Goal: Task Accomplishment & Management: Use online tool/utility

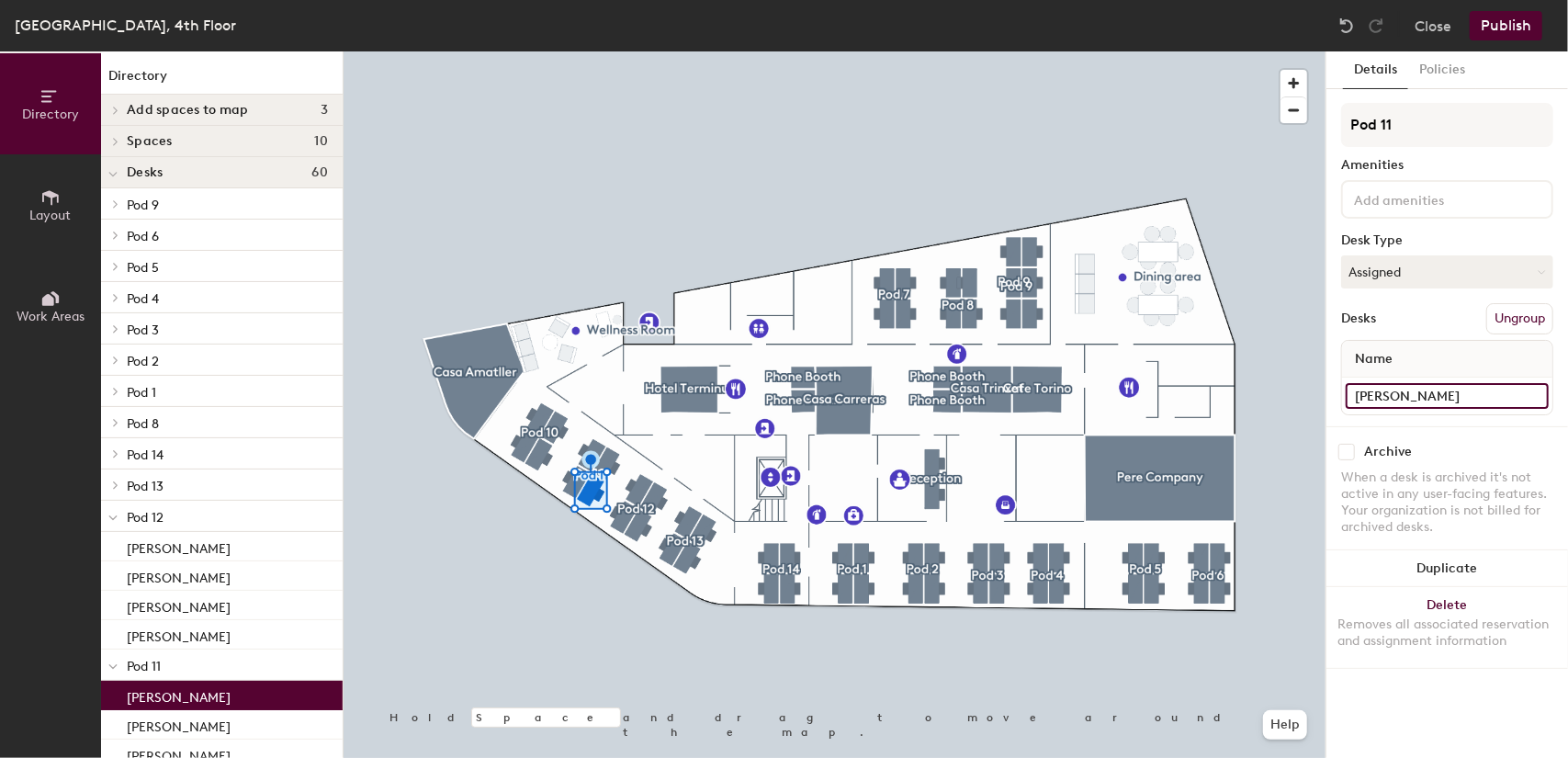
click at [1388, 399] on input "[PERSON_NAME]" at bounding box center [1448, 396] width 203 height 26
type input "Hotel"
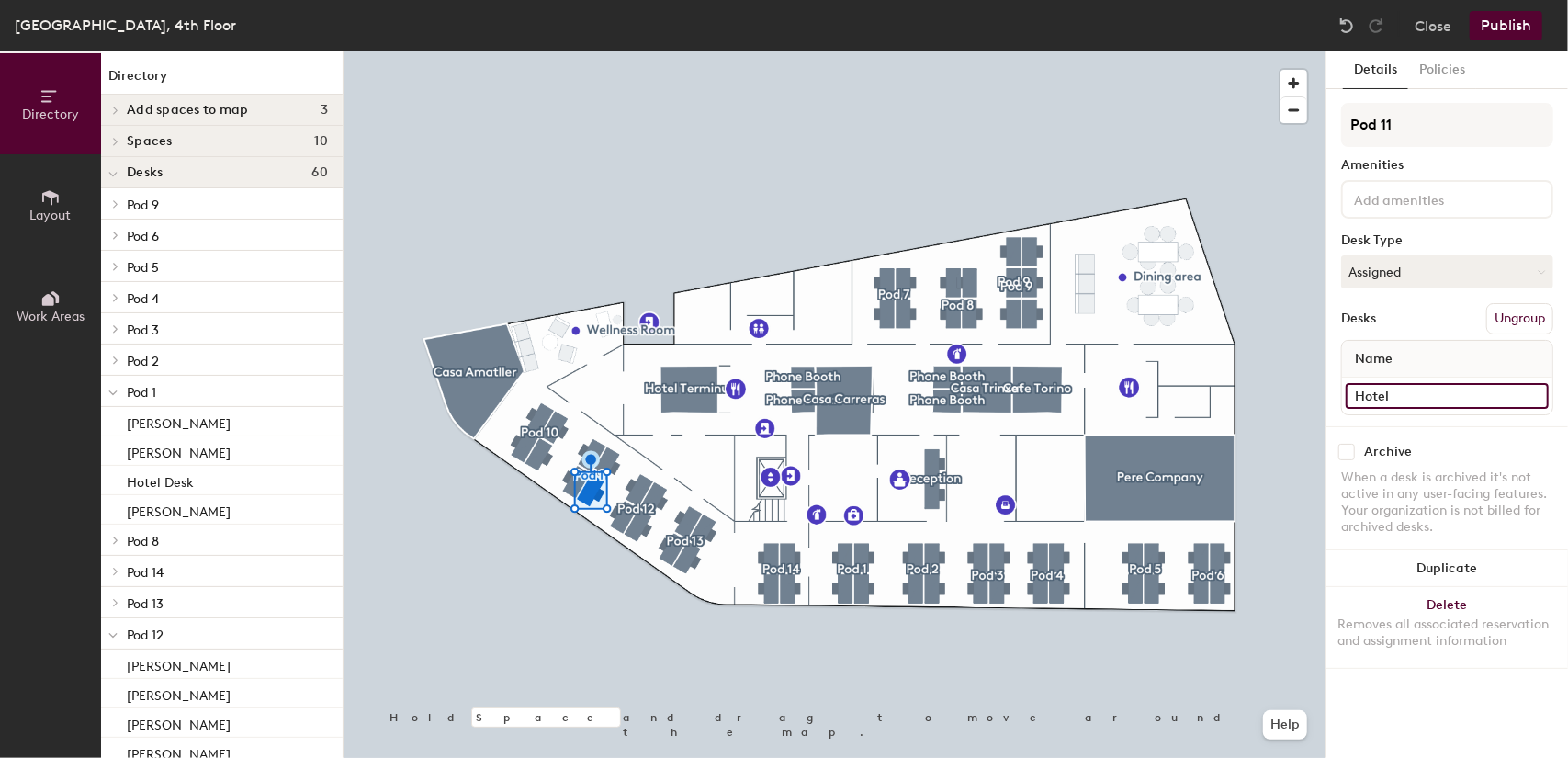
click at [1418, 383] on input "Hotel" at bounding box center [1448, 396] width 203 height 26
click at [1413, 393] on input "Hotel" at bounding box center [1448, 396] width 203 height 26
type input "Hotel Desk"
click at [1519, 270] on button "Assigned" at bounding box center [1448, 271] width 213 height 33
click at [1370, 379] on div "Hoteled" at bounding box center [1434, 384] width 184 height 28
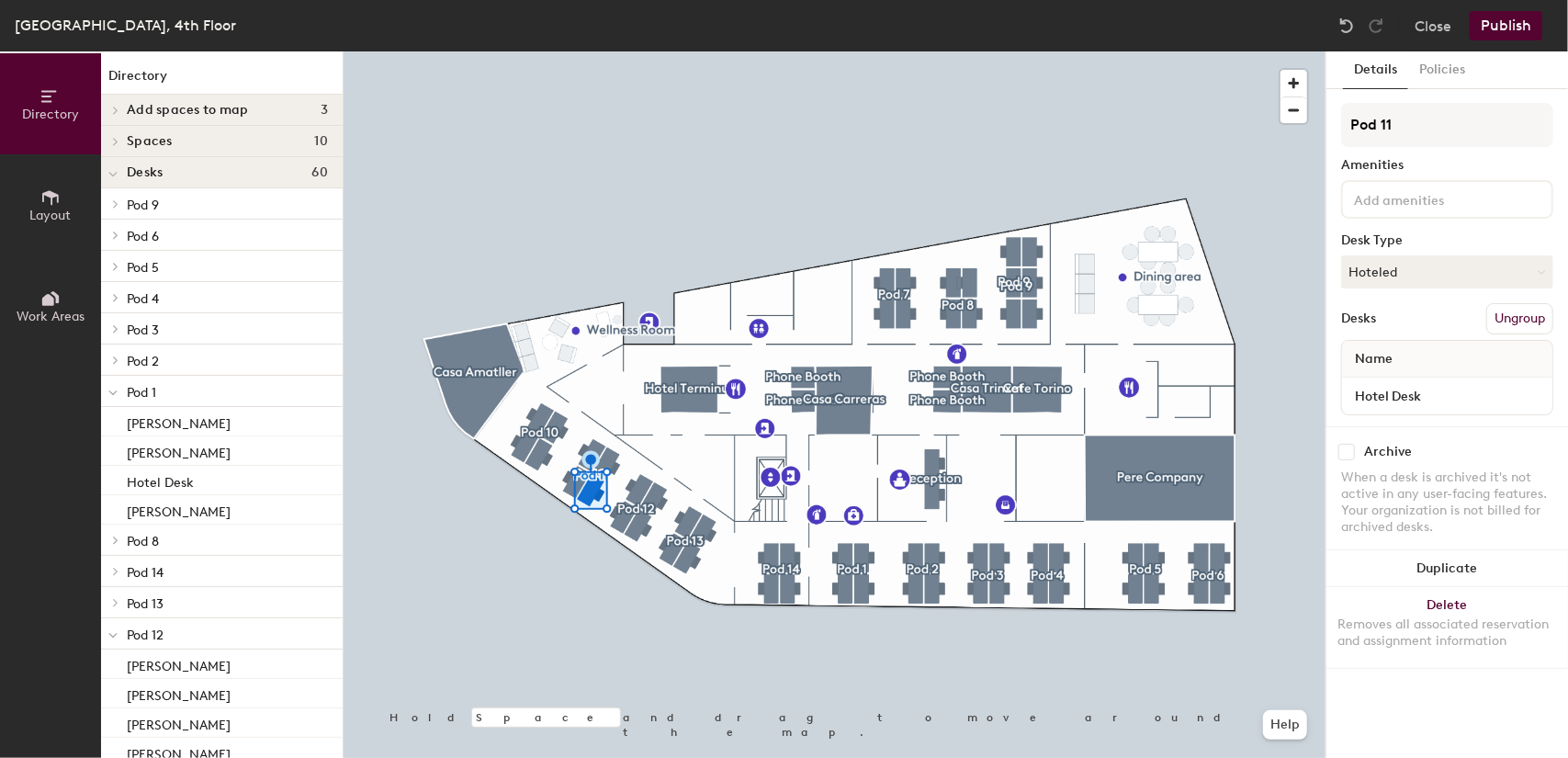
click at [1499, 23] on button "Publish" at bounding box center [1505, 26] width 73 height 30
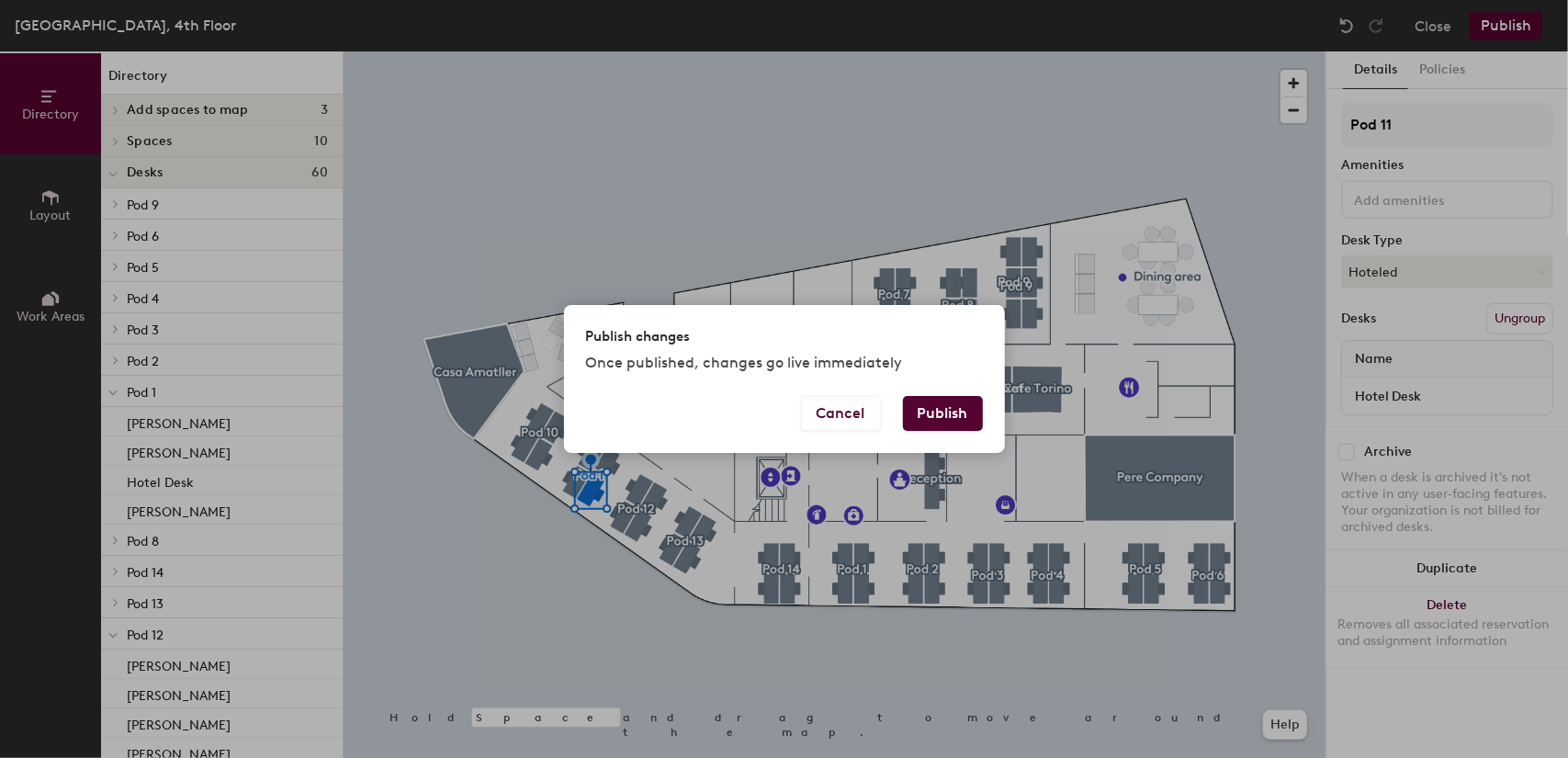
click at [935, 402] on button "Publish" at bounding box center [943, 413] width 79 height 35
